Goal: Task Accomplishment & Management: Complete application form

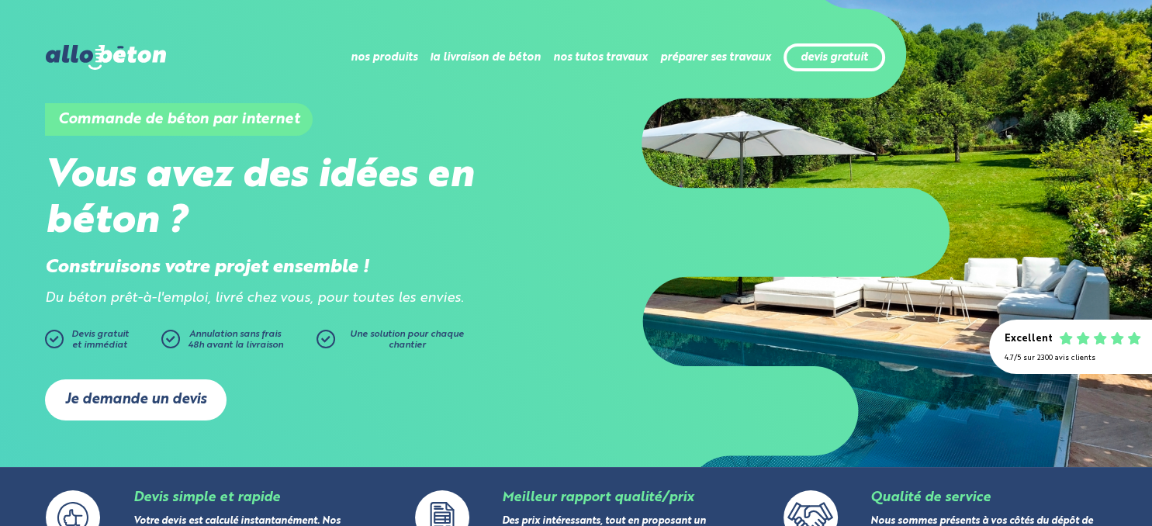
click at [156, 394] on link "Je demande un devis" at bounding box center [136, 399] width 182 height 41
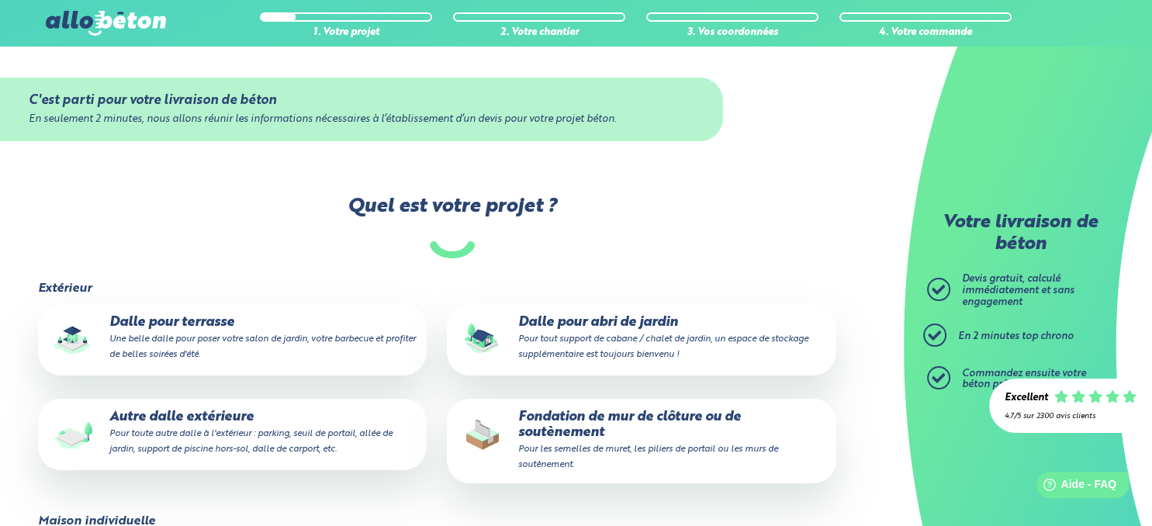
click at [512, 351] on p "Dalle pour abri de jardin Pour tout support de cabane / chalet de jardin, un es…" at bounding box center [642, 338] width 368 height 47
click at [0, 0] on input "Dalle pour abri de jardin Pour tout support de cabane / chalet de jardin, un es…" at bounding box center [0, 0] width 0 height 0
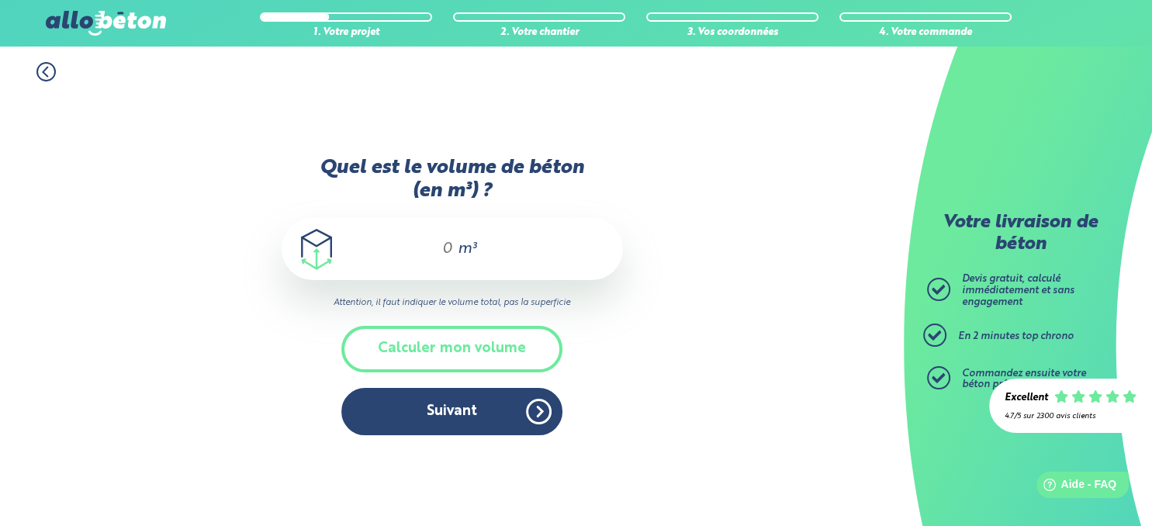
click at [451, 244] on input "Quel est le volume de béton (en m³) ?" at bounding box center [440, 249] width 26 height 19
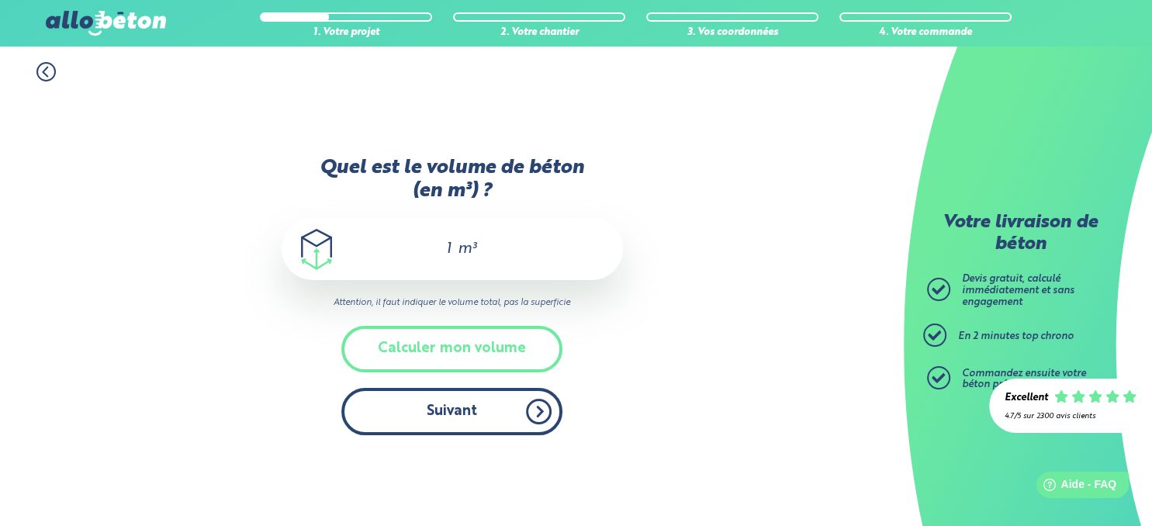
type input "1"
click at [504, 415] on button "Suivant" at bounding box center [451, 411] width 221 height 47
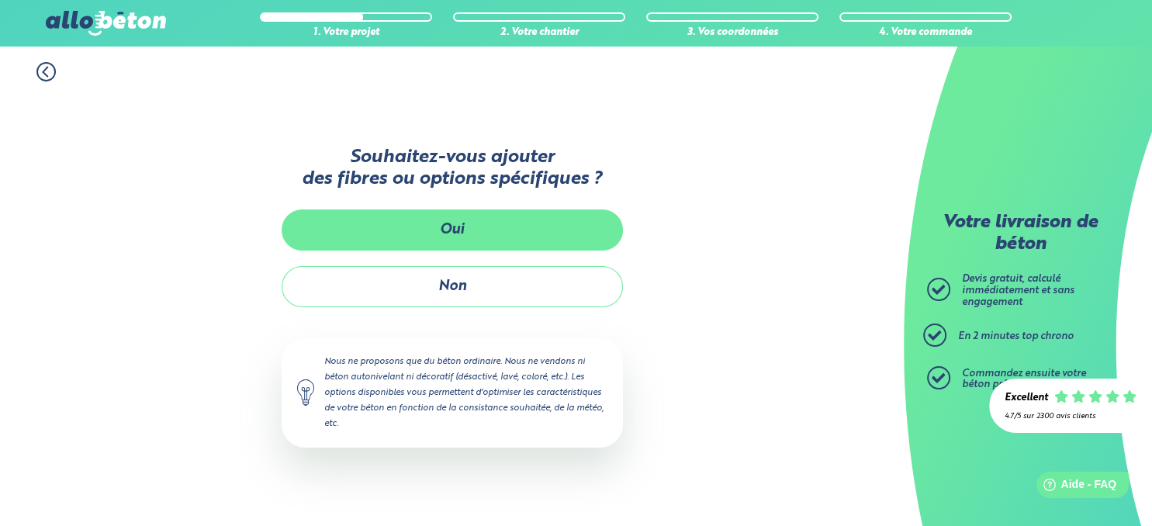
click at [500, 223] on button "Oui" at bounding box center [452, 229] width 341 height 41
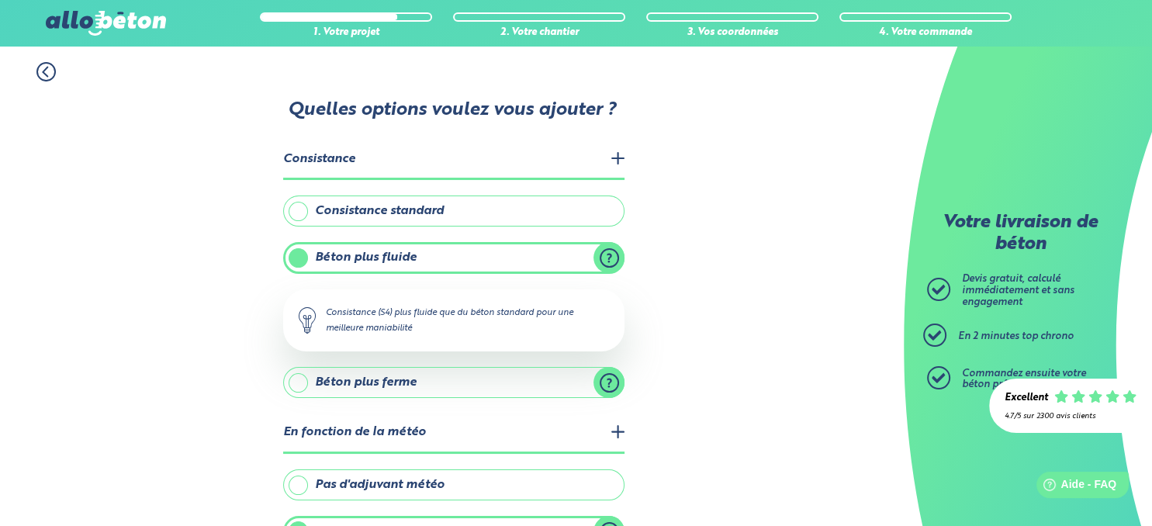
click at [39, 73] on icon at bounding box center [45, 71] width 19 height 19
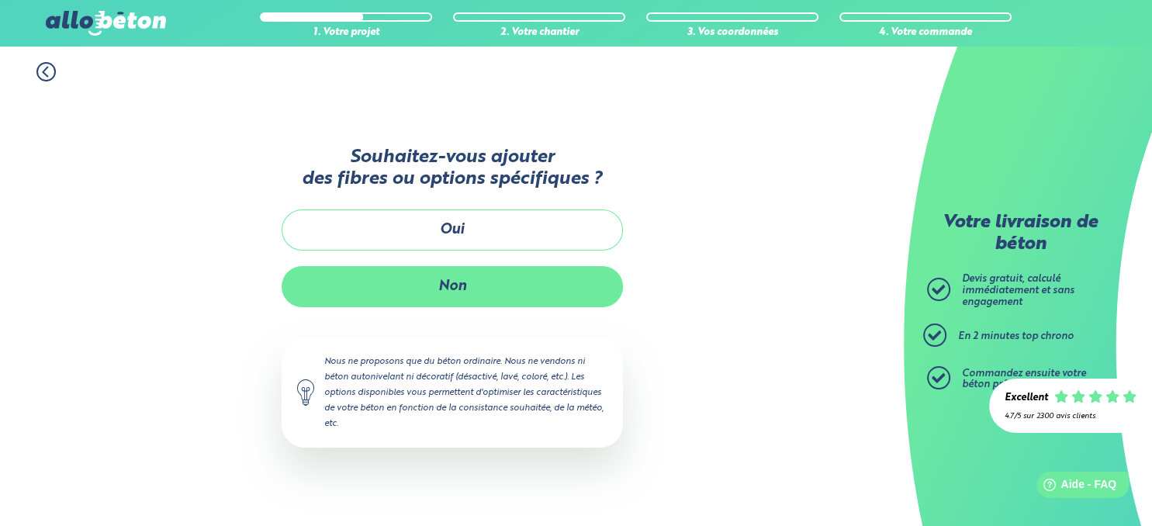
click at [441, 281] on button "Non" at bounding box center [452, 286] width 341 height 41
